Goal: Information Seeking & Learning: Learn about a topic

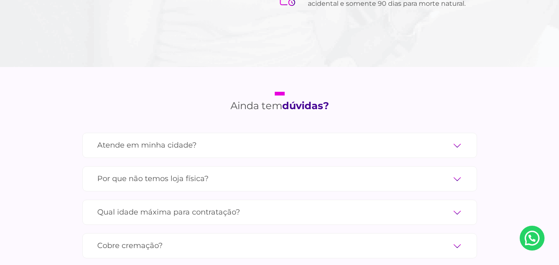
scroll to position [2822, 0]
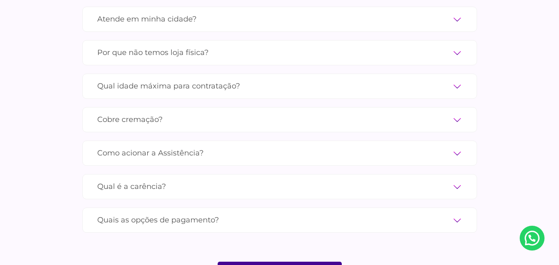
click at [453, 213] on label "Quais as opções de pagamento?" at bounding box center [279, 220] width 365 height 14
click at [0, 0] on input "Quais as opções de pagamento?" at bounding box center [0, 0] width 0 height 0
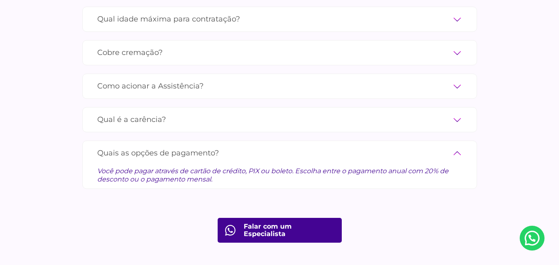
scroll to position [2889, 0]
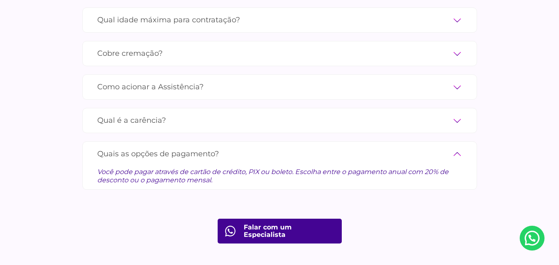
click at [456, 113] on label "Qual é a carência?" at bounding box center [279, 120] width 365 height 14
click at [0, 0] on input "Qual é a carência?" at bounding box center [0, 0] width 0 height 0
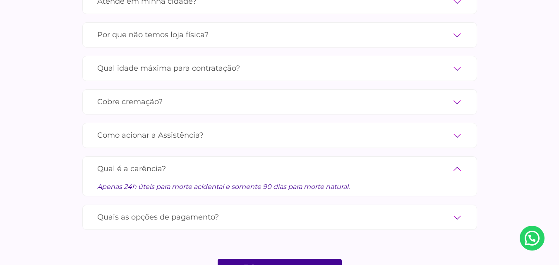
scroll to position [2839, 0]
click at [457, 129] on label "Como acionar a Assistência?" at bounding box center [279, 136] width 365 height 14
click at [0, 0] on input "Como acionar a Assistência?" at bounding box center [0, 0] width 0 height 0
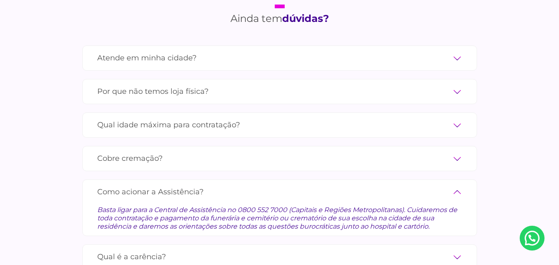
scroll to position [2772, 0]
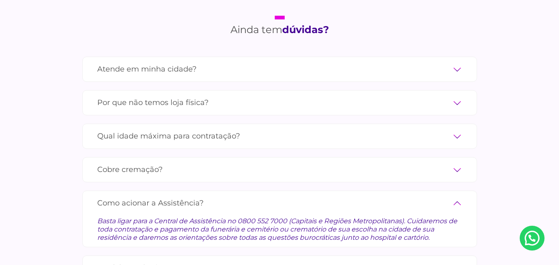
click at [457, 62] on label "Atende em minha cidade?" at bounding box center [279, 69] width 365 height 14
click at [0, 0] on input "Atende em minha cidade?" at bounding box center [0, 0] width 0 height 0
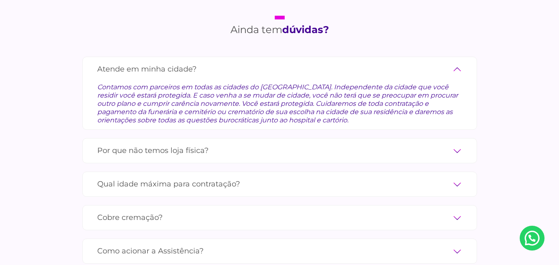
click at [278, 144] on label "Por que não temos loja física?" at bounding box center [279, 151] width 365 height 14
click at [0, 0] on input "Por que não temos loja física?" at bounding box center [0, 0] width 0 height 0
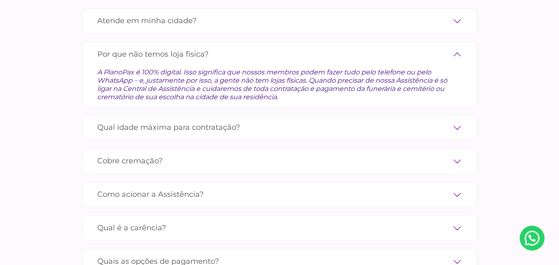
scroll to position [2822, 0]
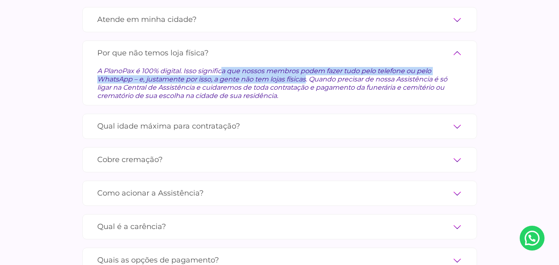
drag, startPoint x: 151, startPoint y: 58, endPoint x: 228, endPoint y: 66, distance: 77.4
click at [228, 66] on div "A PlanoPax é 100% digital. Isso significa que nossos membros podem fazer tudo p…" at bounding box center [279, 80] width 365 height 40
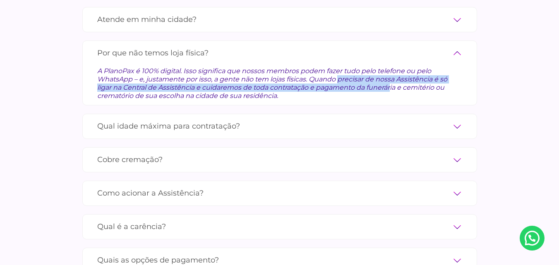
drag, startPoint x: 258, startPoint y: 66, endPoint x: 302, endPoint y: 73, distance: 44.8
click at [302, 73] on div "A PlanoPax é 100% digital. Isso significa que nossos membros podem fazer tudo p…" at bounding box center [279, 80] width 365 height 40
click at [228, 78] on div "A PlanoPax é 100% digital. Isso significa que nossos membros podem fazer tudo p…" at bounding box center [279, 80] width 365 height 40
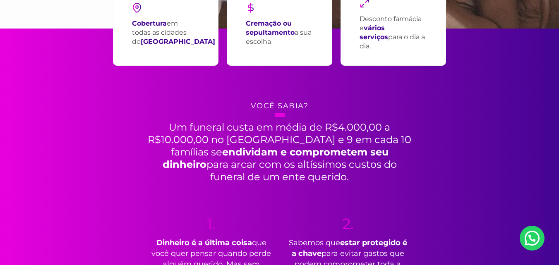
scroll to position [0, 0]
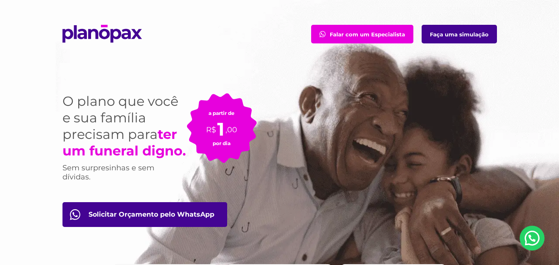
click at [101, 36] on img at bounding box center [101, 34] width 79 height 18
